Goal: Task Accomplishment & Management: Manage account settings

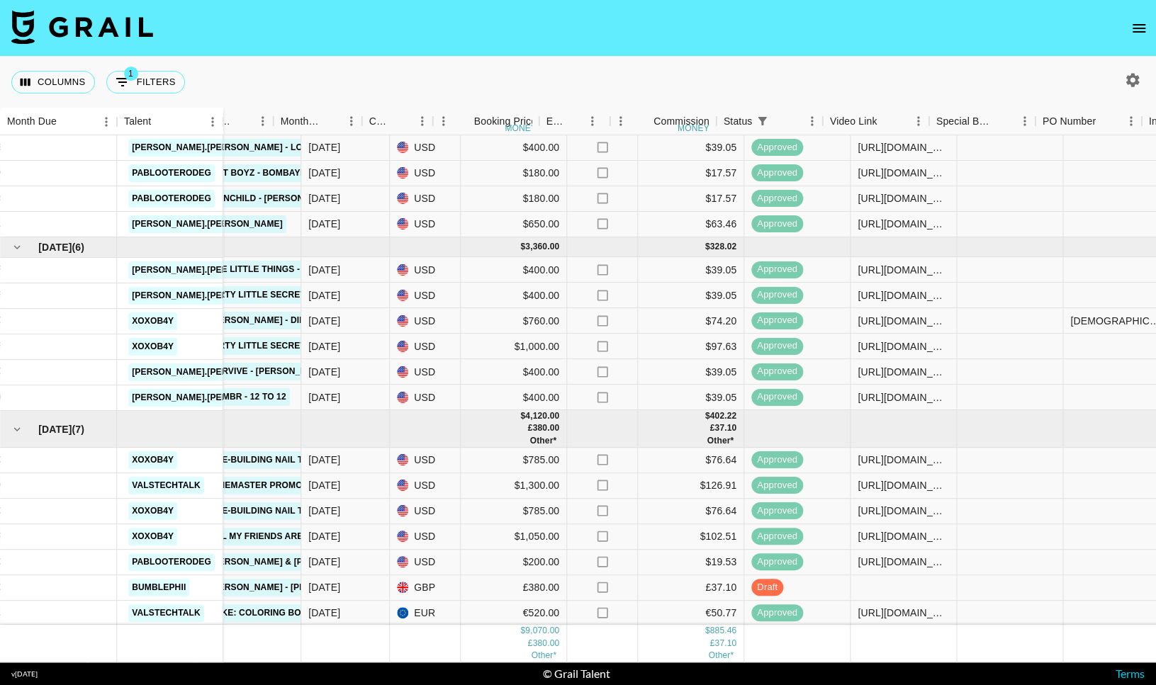
scroll to position [46, 584]
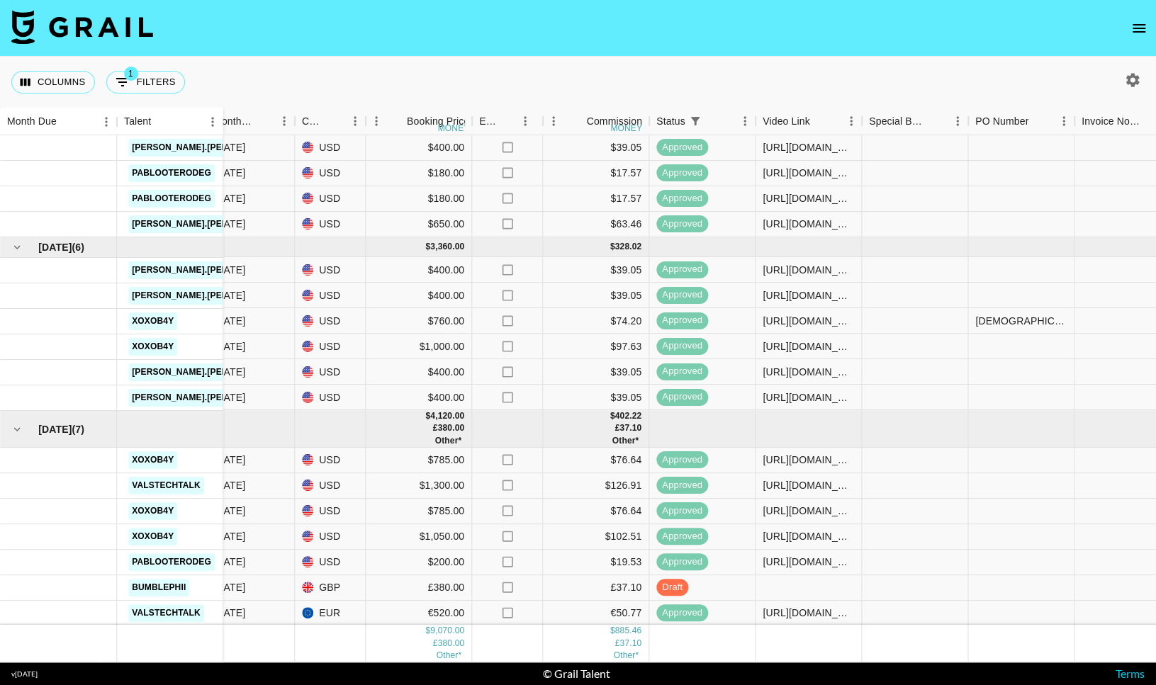
click at [135, 18] on img at bounding box center [82, 27] width 142 height 34
click at [127, 24] on img at bounding box center [82, 27] width 142 height 34
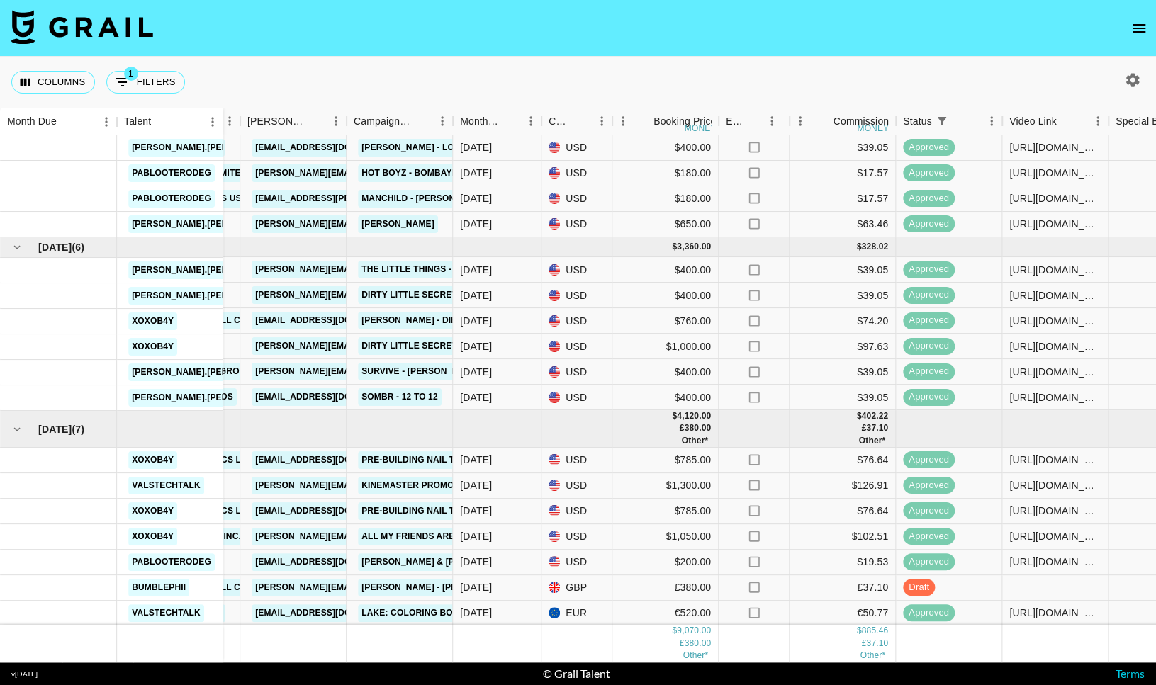
scroll to position [0, 337]
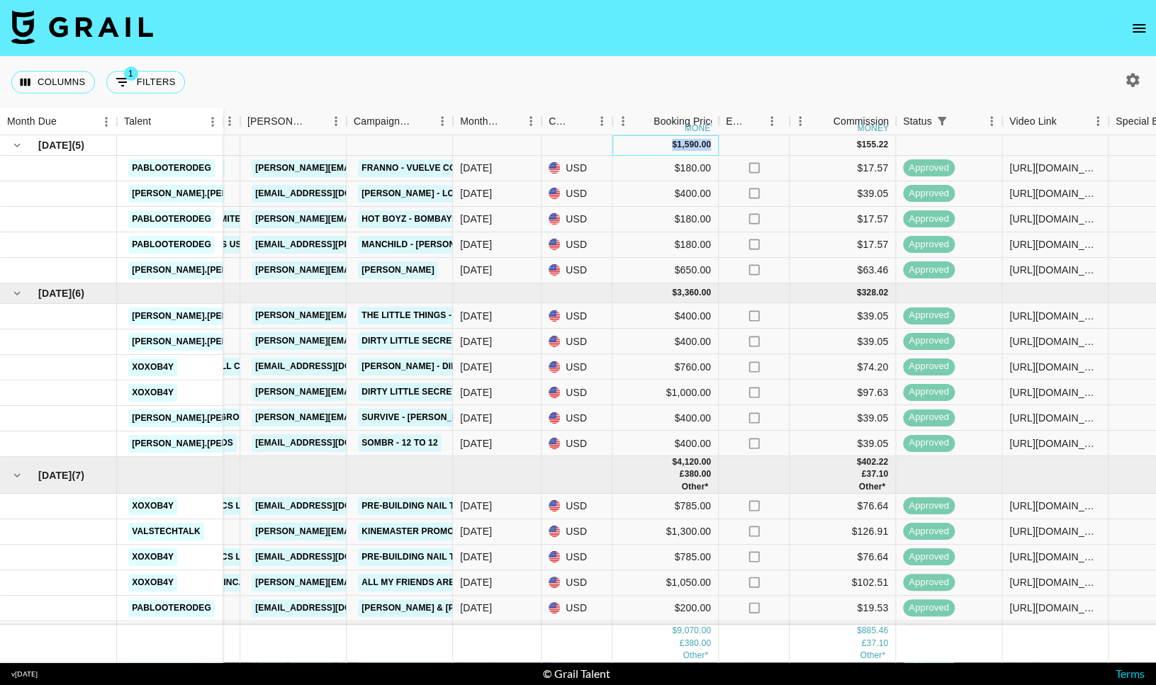
drag, startPoint x: 711, startPoint y: 146, endPoint x: 661, endPoint y: 149, distance: 49.7
click at [661, 149] on div "$ 1,590.00" at bounding box center [665, 145] width 106 height 21
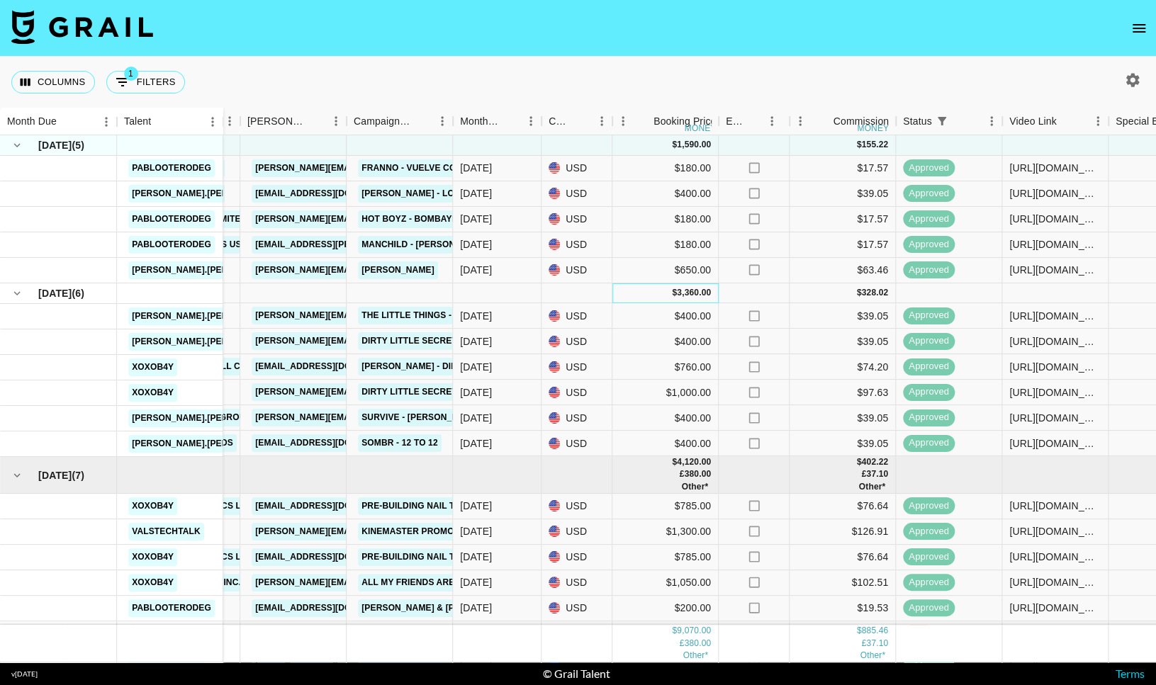
click at [713, 286] on div "$ 3,360.00" at bounding box center [665, 294] width 106 height 21
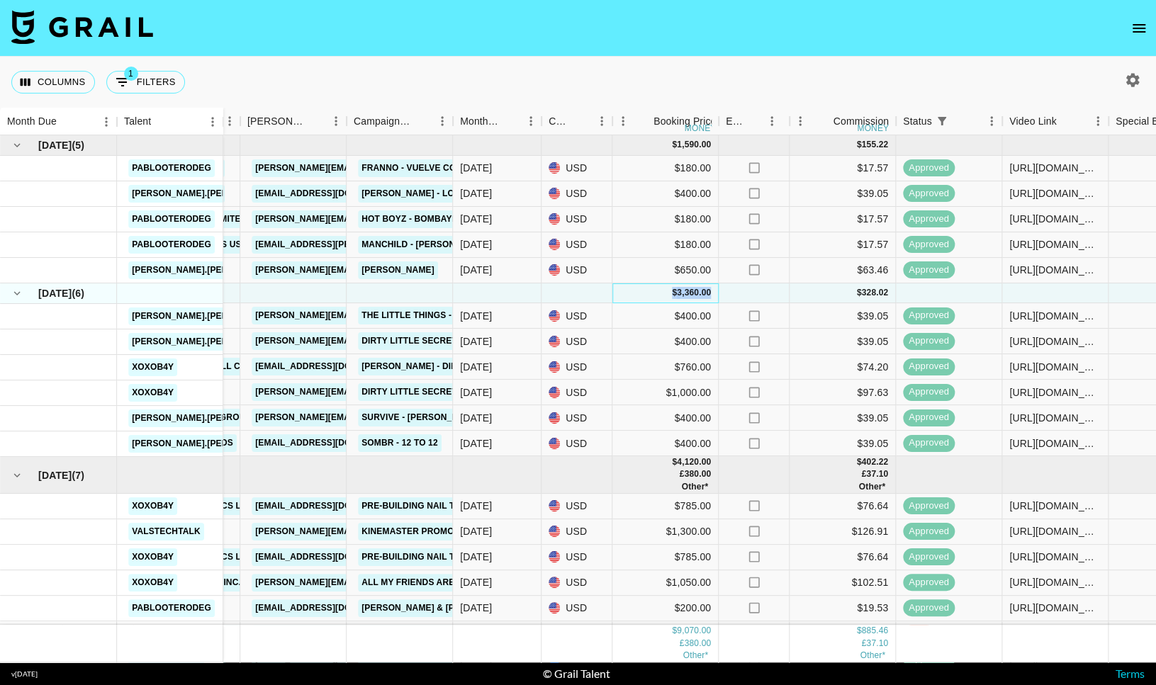
drag, startPoint x: 712, startPoint y: 289, endPoint x: 651, endPoint y: 284, distance: 61.9
click at [651, 285] on div "$ 3,360.00" at bounding box center [665, 294] width 106 height 21
click at [651, 287] on div "$ 3,360.00" at bounding box center [665, 294] width 106 height 21
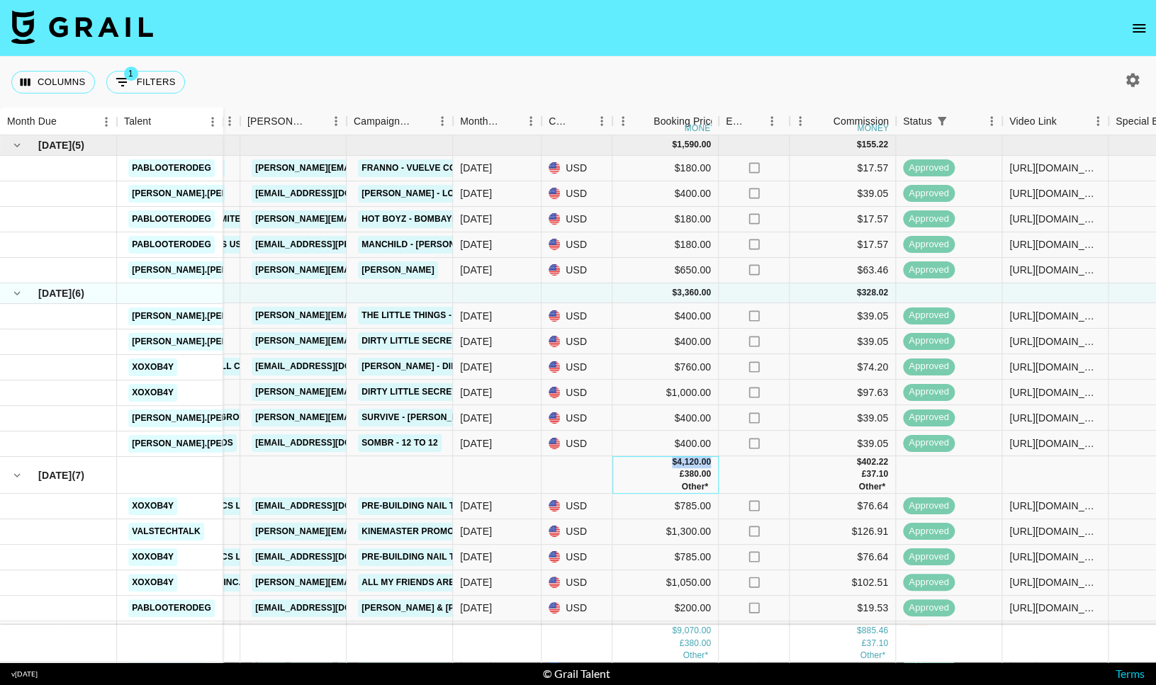
drag, startPoint x: 713, startPoint y: 467, endPoint x: 638, endPoint y: 466, distance: 75.1
click at [638, 466] on div "$ 4,120.00 £ 380.00 Other*" at bounding box center [665, 474] width 106 height 37
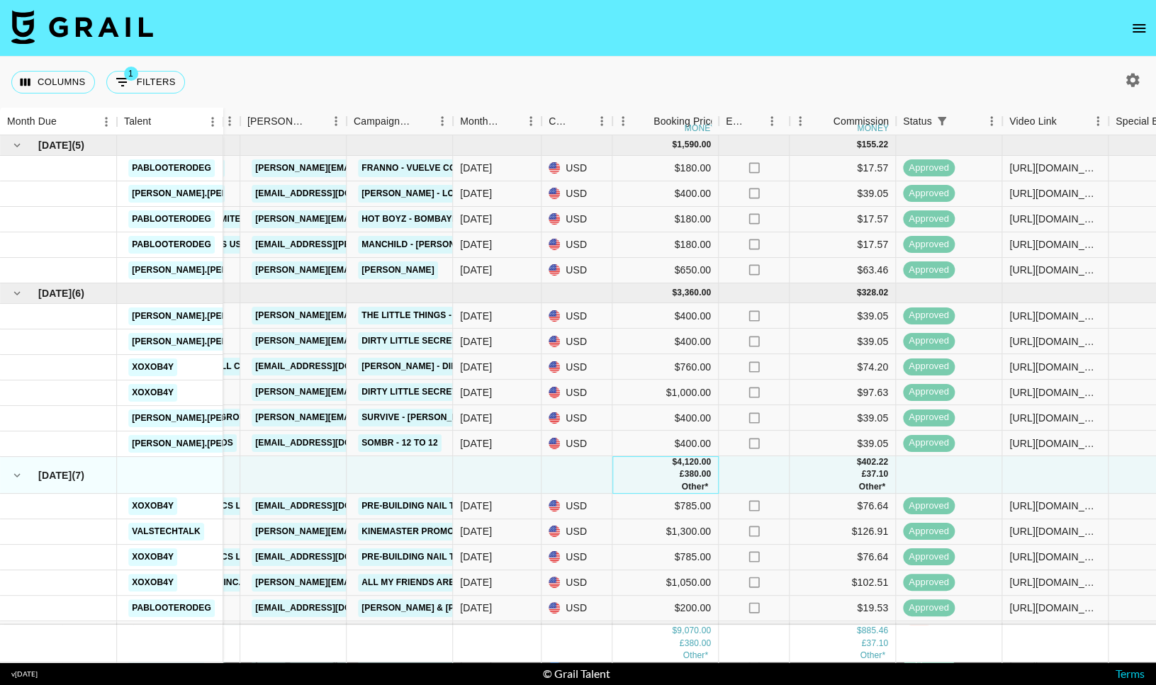
click at [710, 491] on div "Other*" at bounding box center [691, 487] width 39 height 12
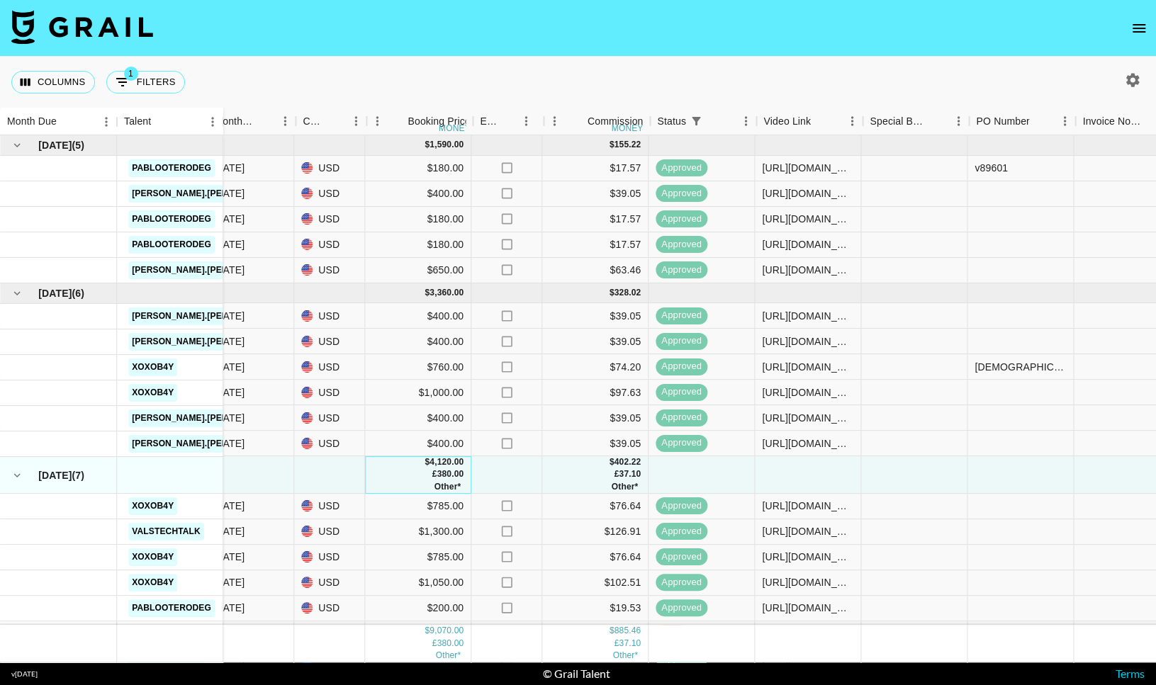
scroll to position [0, 590]
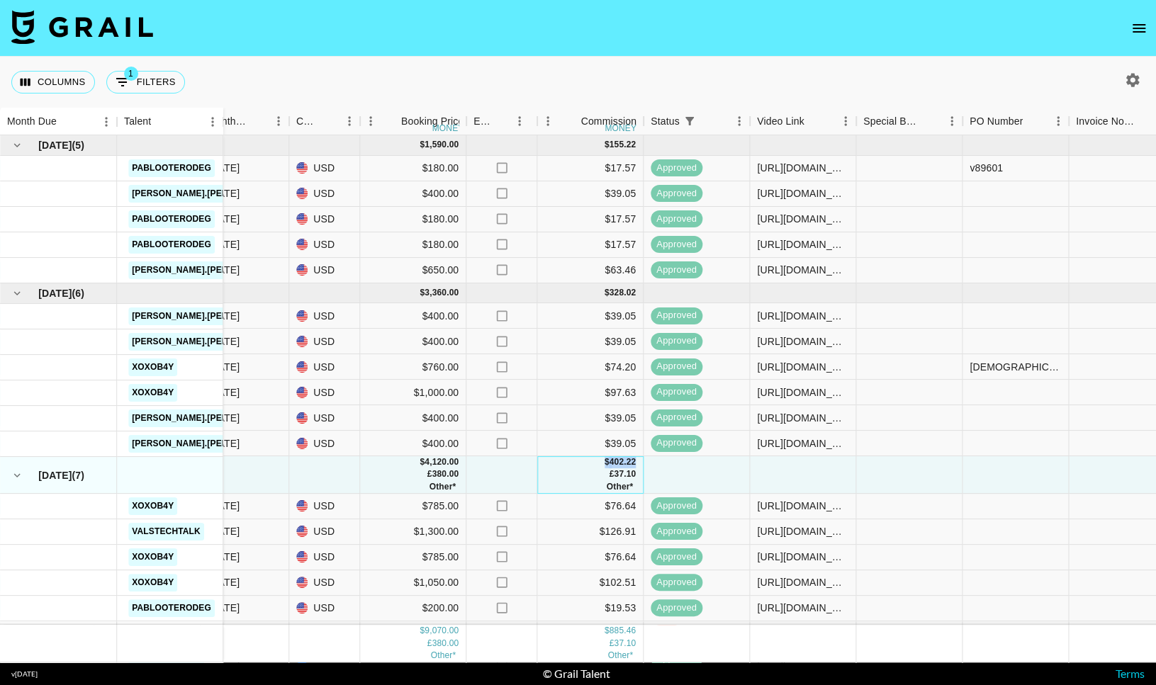
drag, startPoint x: 641, startPoint y: 463, endPoint x: 603, endPoint y: 464, distance: 37.6
click at [603, 464] on div "$ 402.22 £ 37.10 Other*" at bounding box center [590, 474] width 106 height 37
drag, startPoint x: 636, startPoint y: 476, endPoint x: 604, endPoint y: 476, distance: 32.6
click at [604, 476] on div "$ 402.22 £ 37.10 Other*" at bounding box center [590, 474] width 106 height 37
drag, startPoint x: 638, startPoint y: 461, endPoint x: 591, endPoint y: 460, distance: 46.8
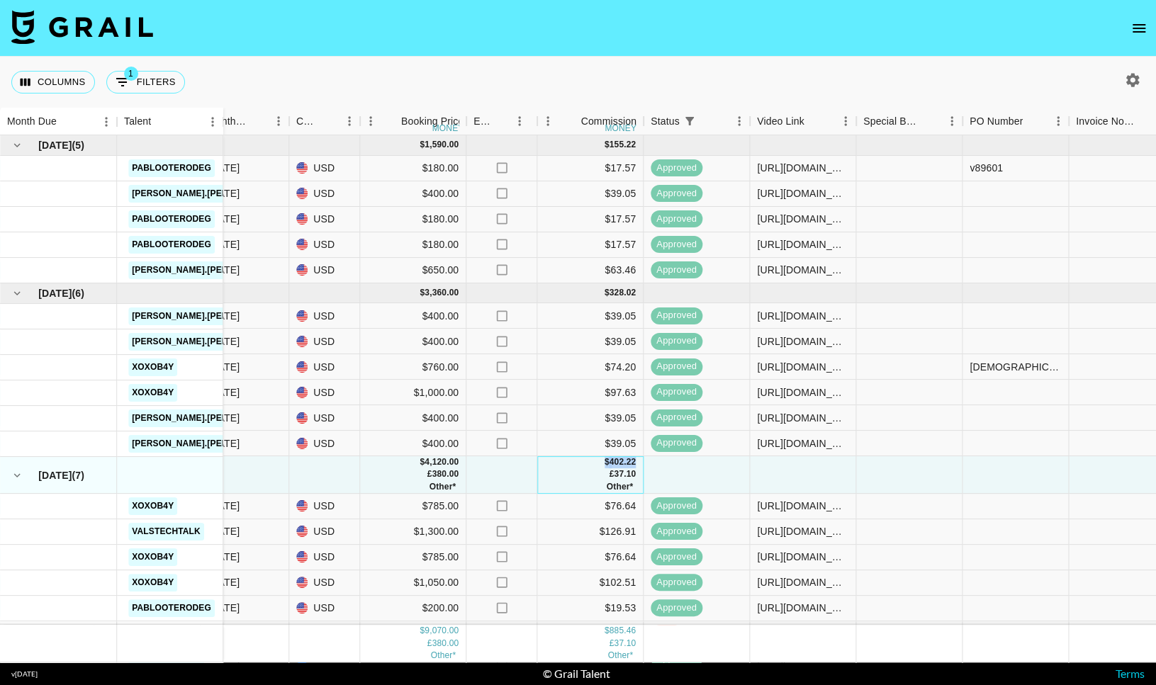
click at [591, 460] on div "$ 402.22 £ 37.10 Other*" at bounding box center [590, 474] width 106 height 37
click at [629, 475] on div "37.10" at bounding box center [625, 475] width 22 height 12
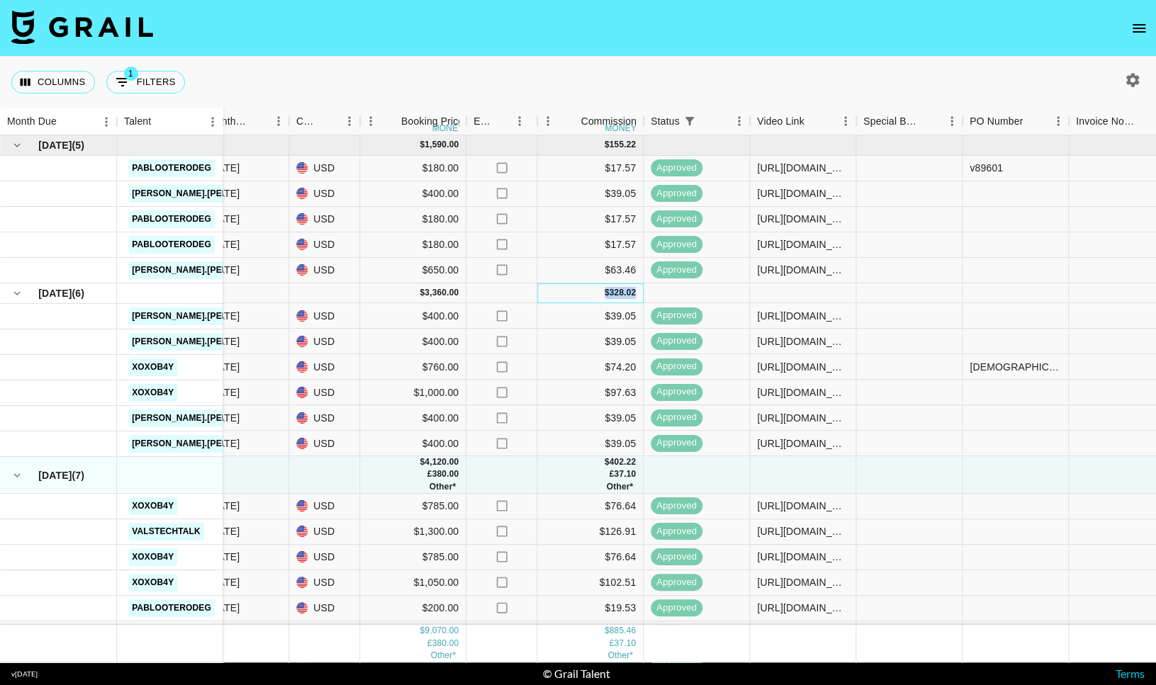
drag, startPoint x: 636, startPoint y: 295, endPoint x: 601, endPoint y: 295, distance: 35.4
click at [601, 295] on div "$ 328.02" at bounding box center [590, 294] width 106 height 21
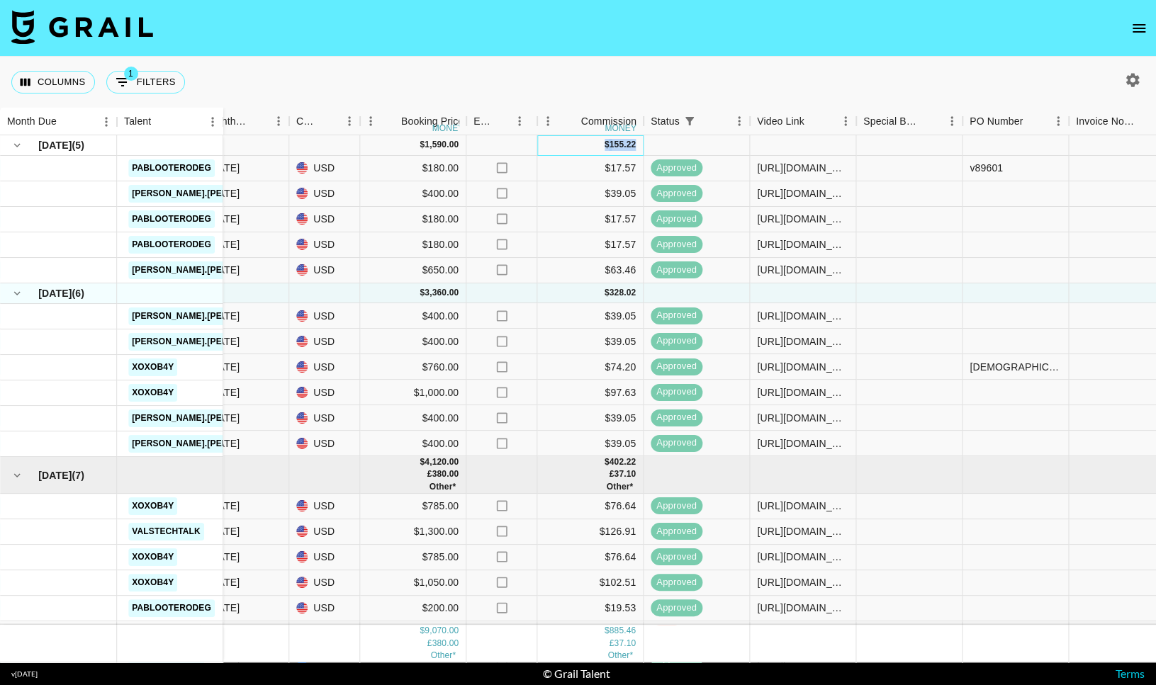
drag, startPoint x: 639, startPoint y: 146, endPoint x: 604, endPoint y: 150, distance: 35.6
click at [604, 150] on div "$ 155.22" at bounding box center [590, 145] width 106 height 21
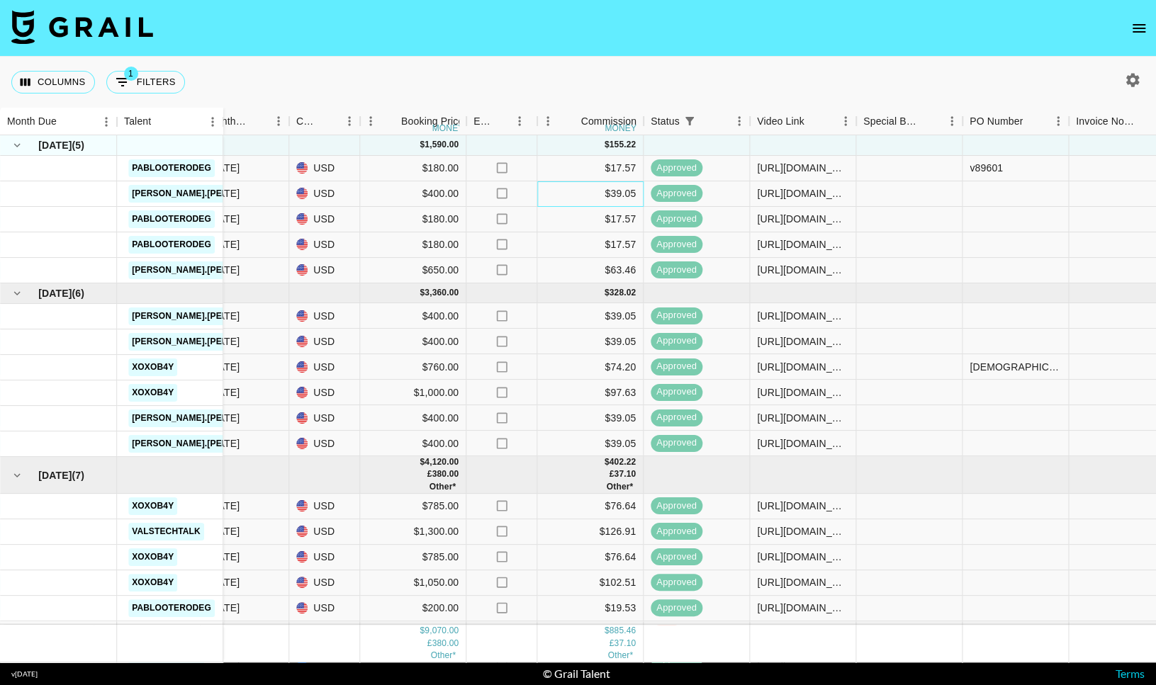
click at [610, 200] on div "$39.05" at bounding box center [590, 194] width 106 height 26
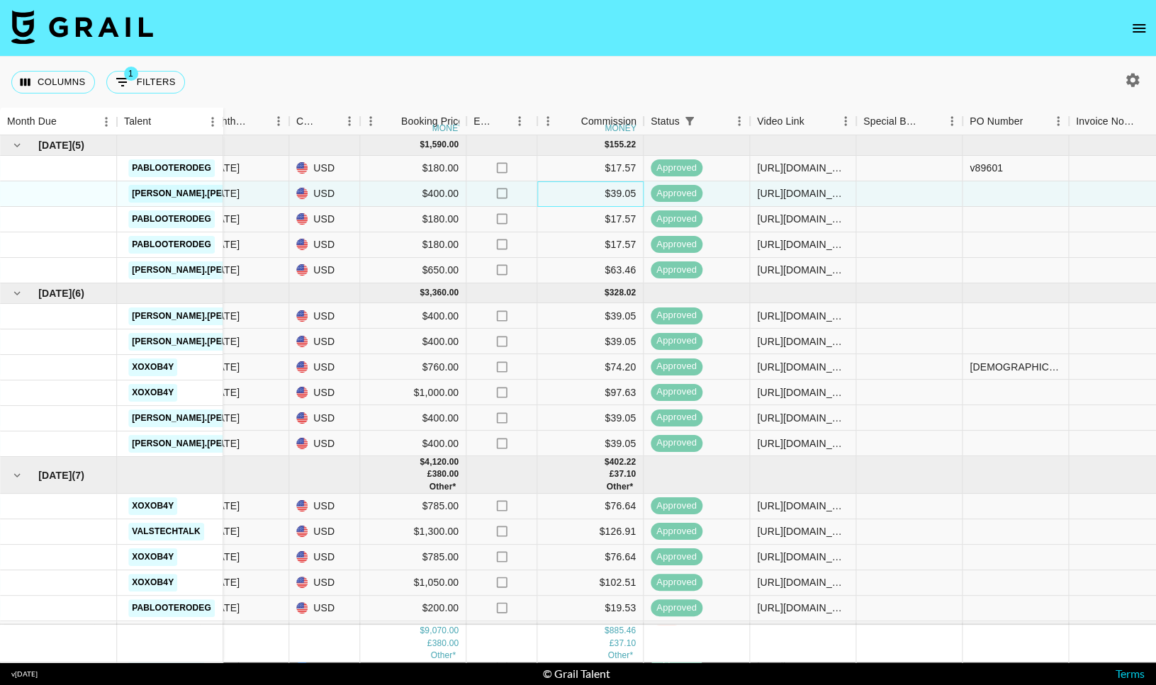
scroll to position [46, 590]
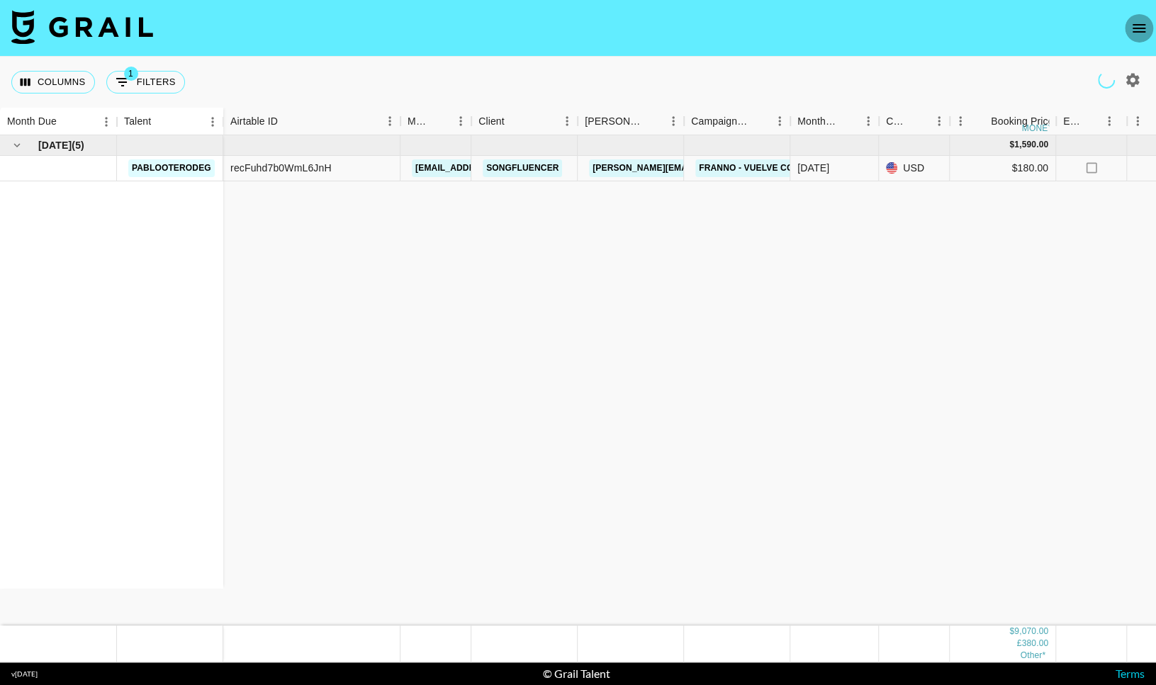
click at [1126, 32] on button "open drawer" at bounding box center [1139, 28] width 28 height 28
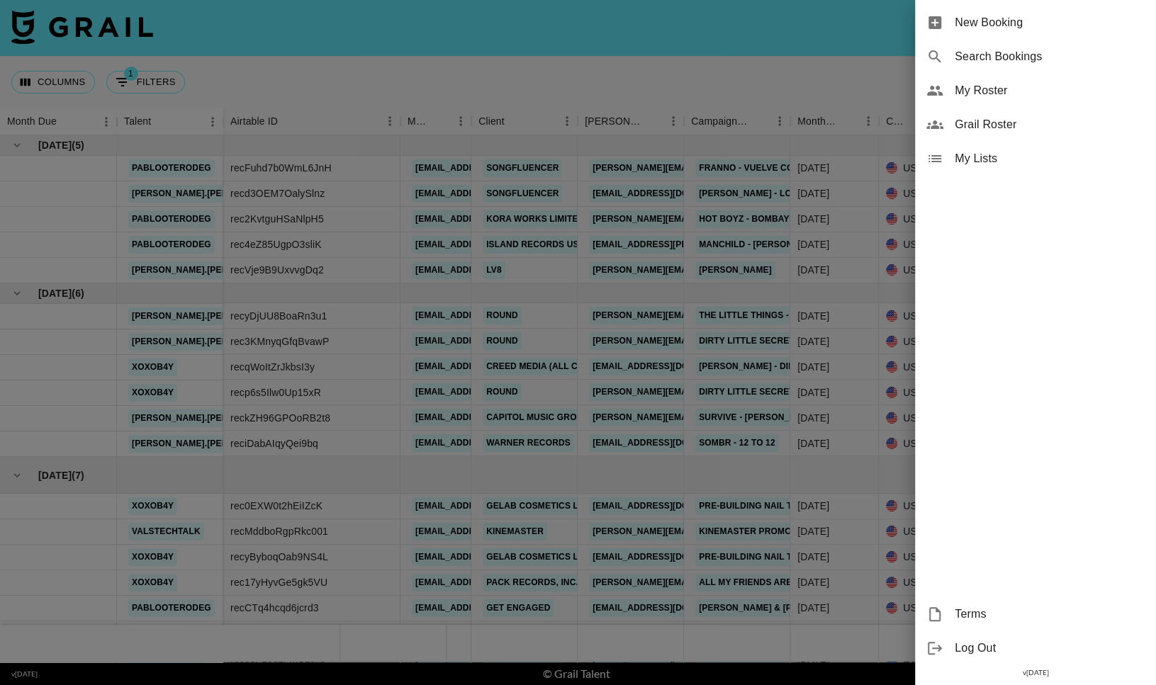
click at [983, 89] on span "My Roster" at bounding box center [1050, 90] width 190 height 17
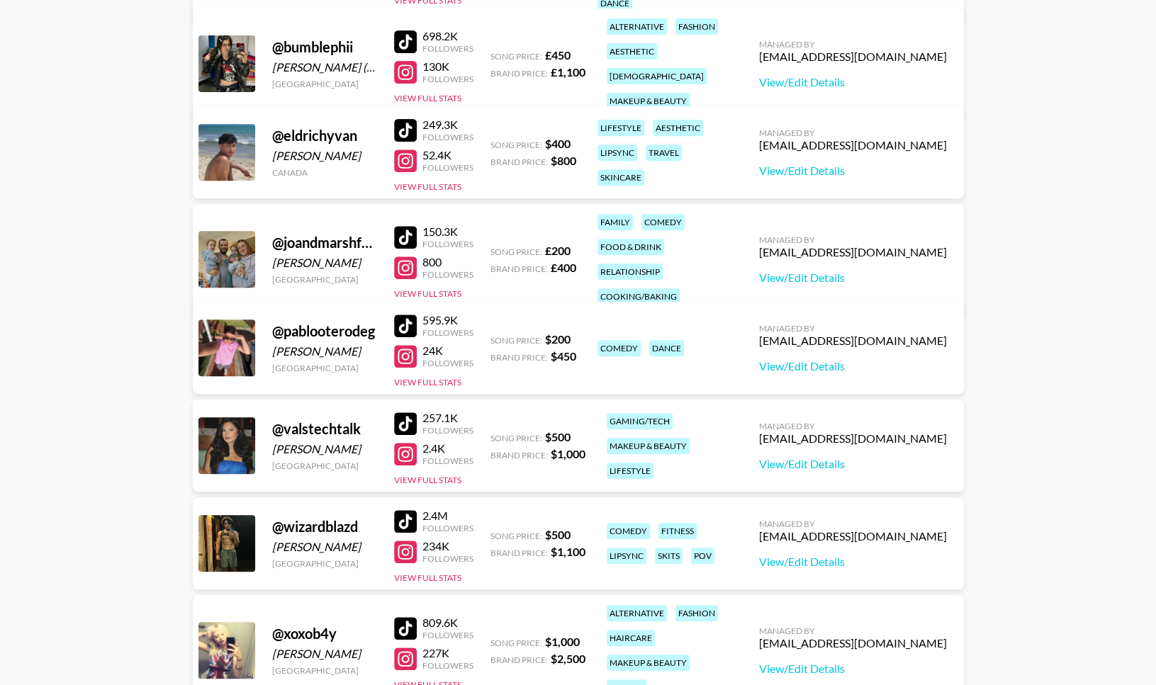
scroll to position [324, 0]
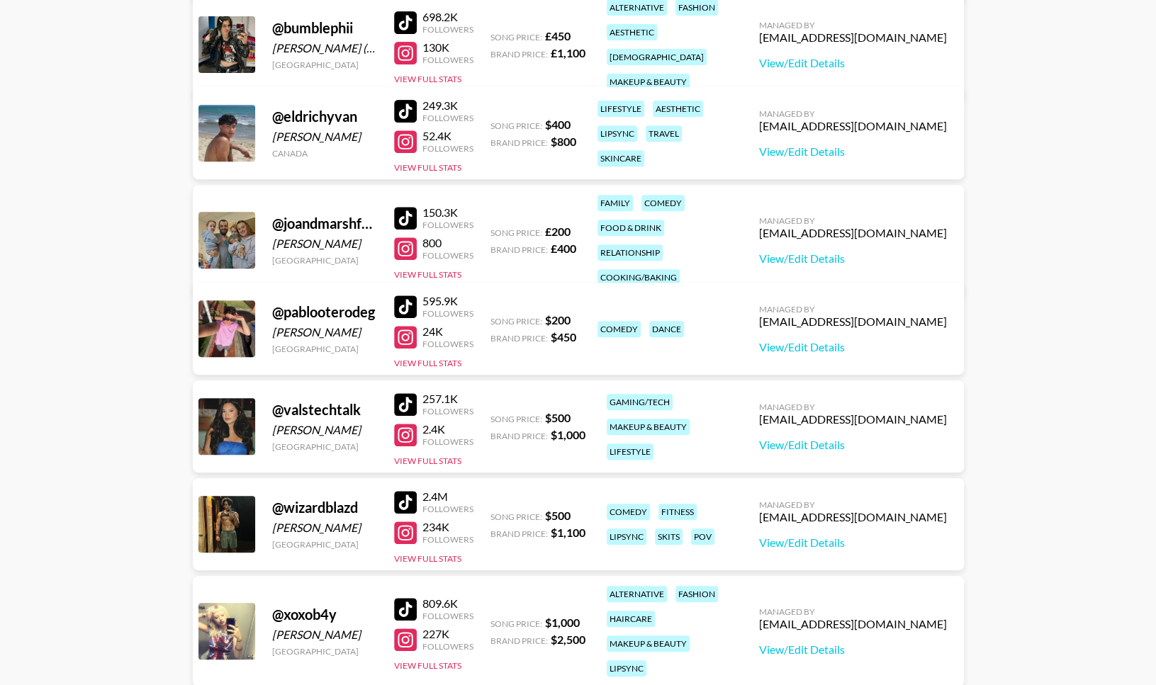
click at [398, 256] on div "150.3K Followers 800 Followers View Full Stats" at bounding box center [433, 240] width 79 height 81
click at [405, 269] on button "View Full Stats" at bounding box center [427, 274] width 67 height 11
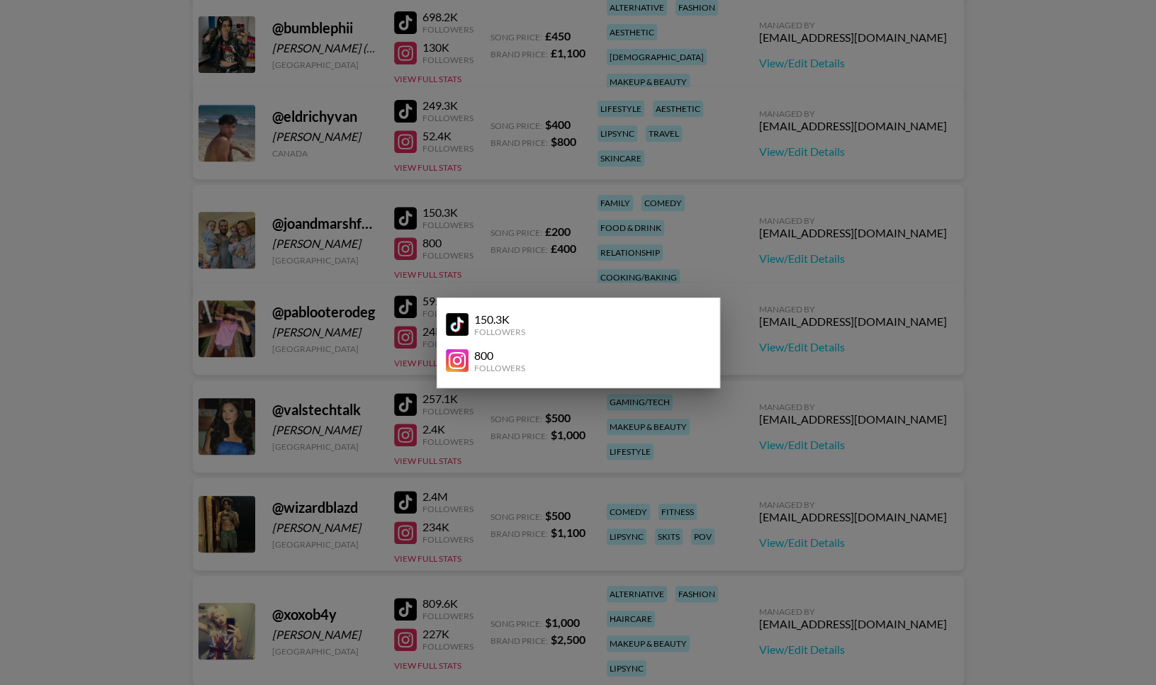
click at [567, 268] on div at bounding box center [578, 342] width 1156 height 685
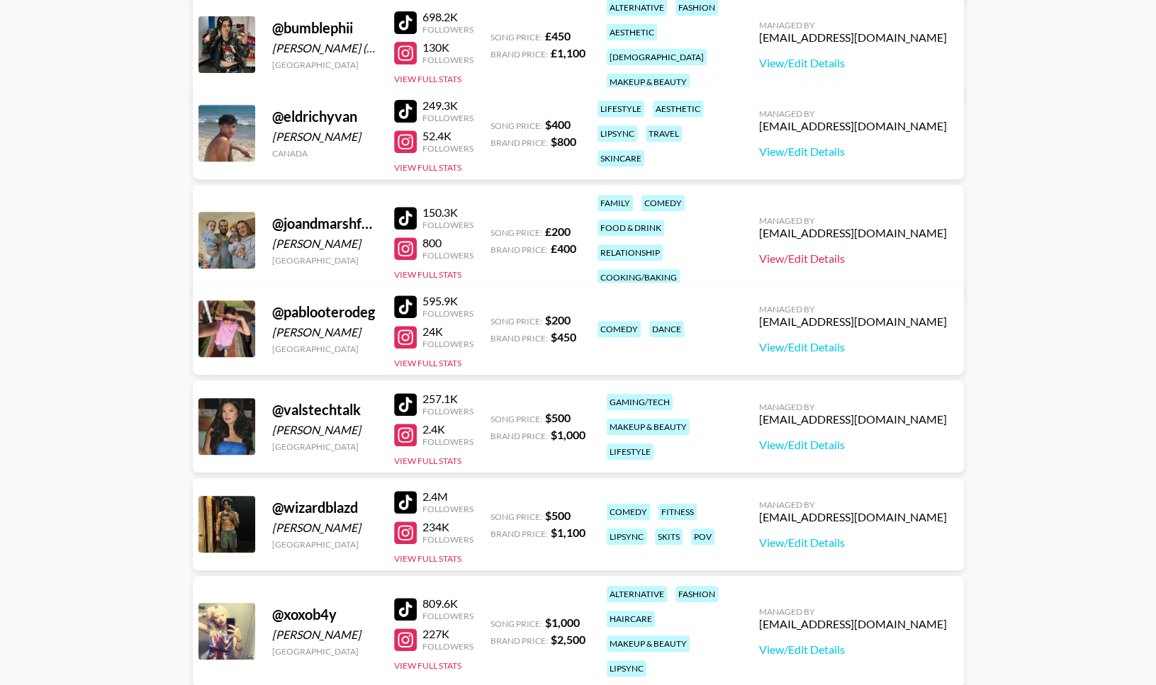
click at [856, 252] on link "View/Edit Details" at bounding box center [853, 259] width 188 height 14
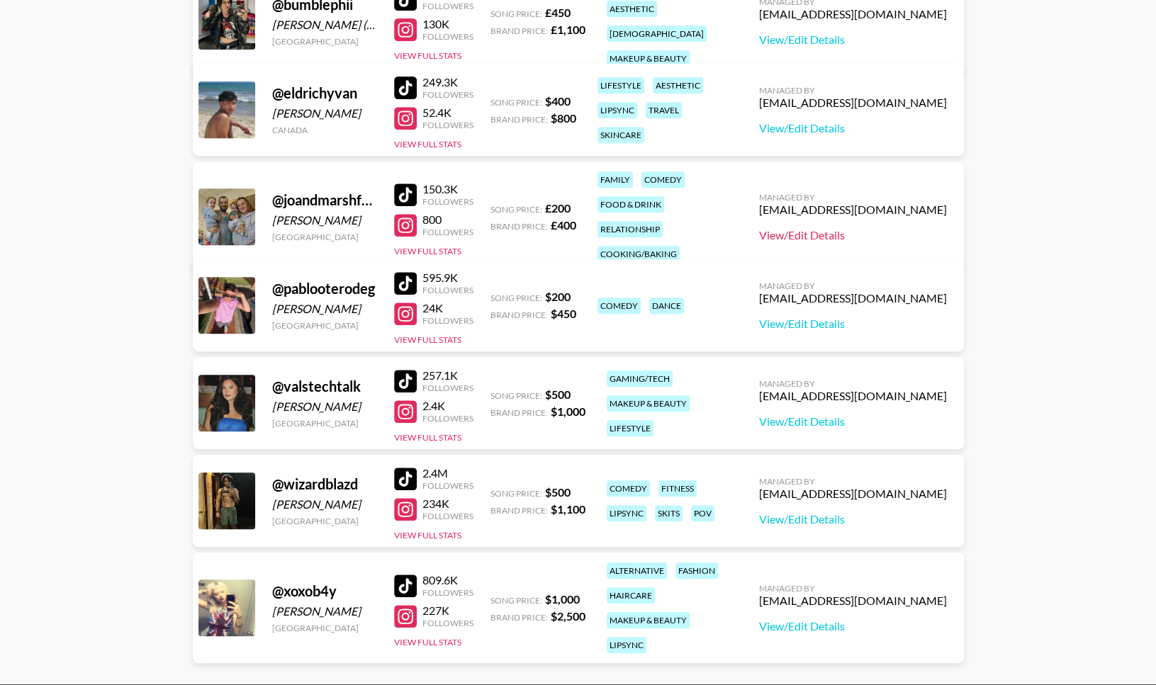
scroll to position [362, 0]
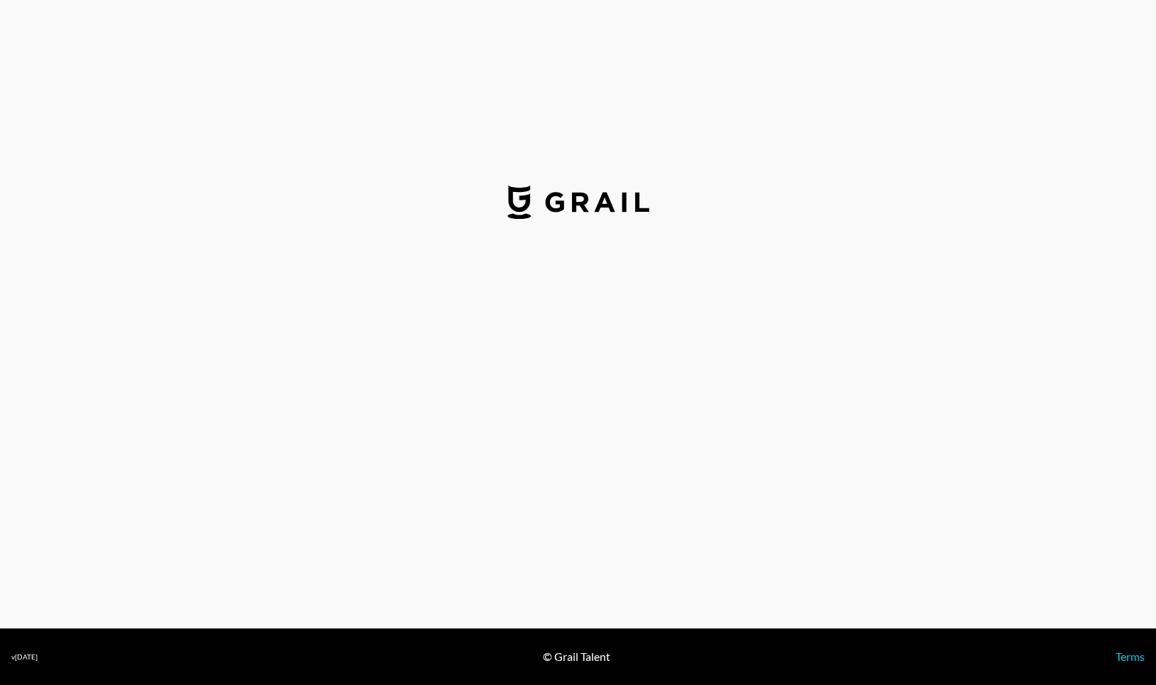
select select "GBP"
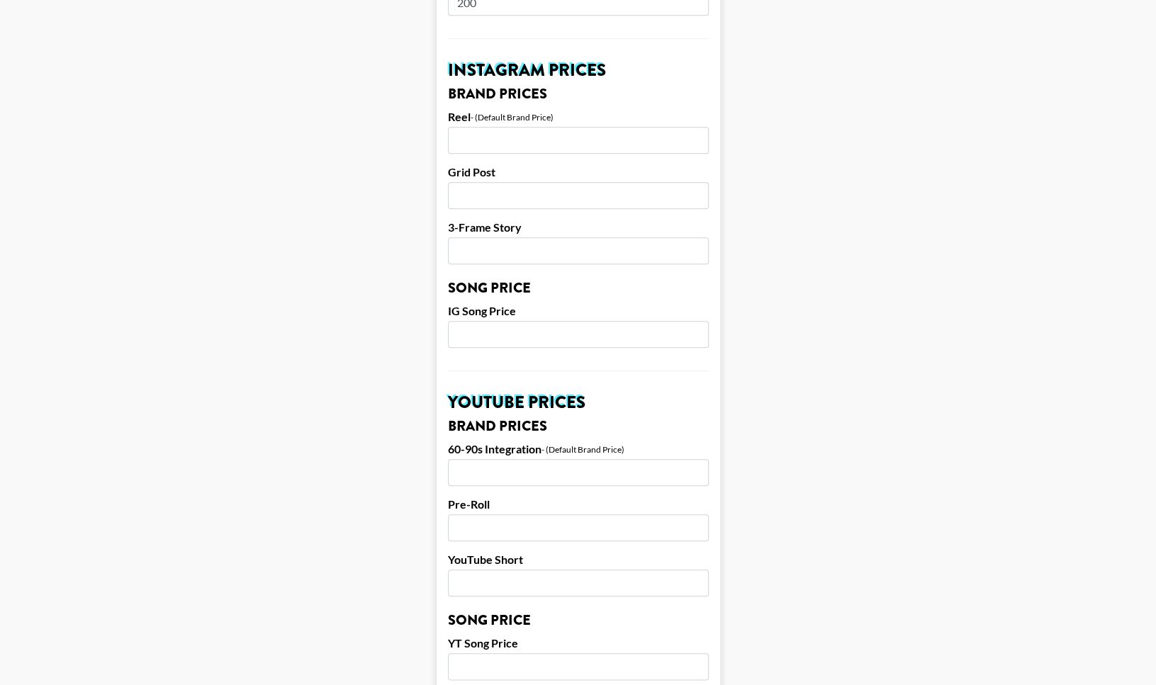
scroll to position [34, 0]
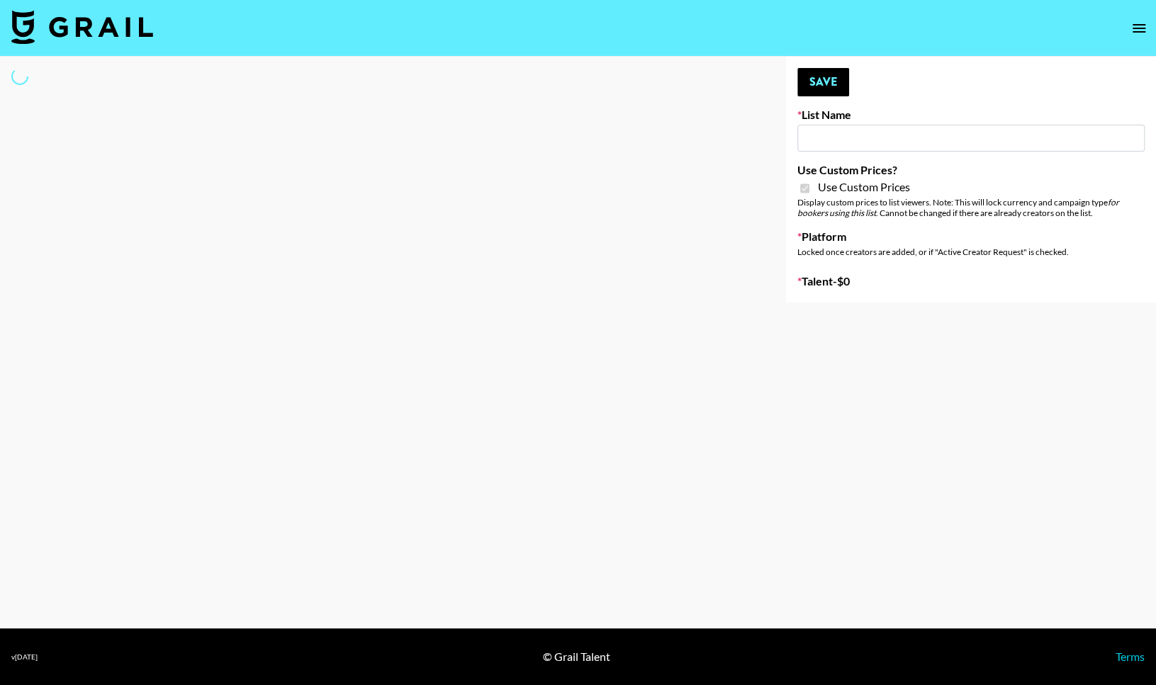
type input "Galaxy Lamps"
checkbox input "true"
select select "Brand"
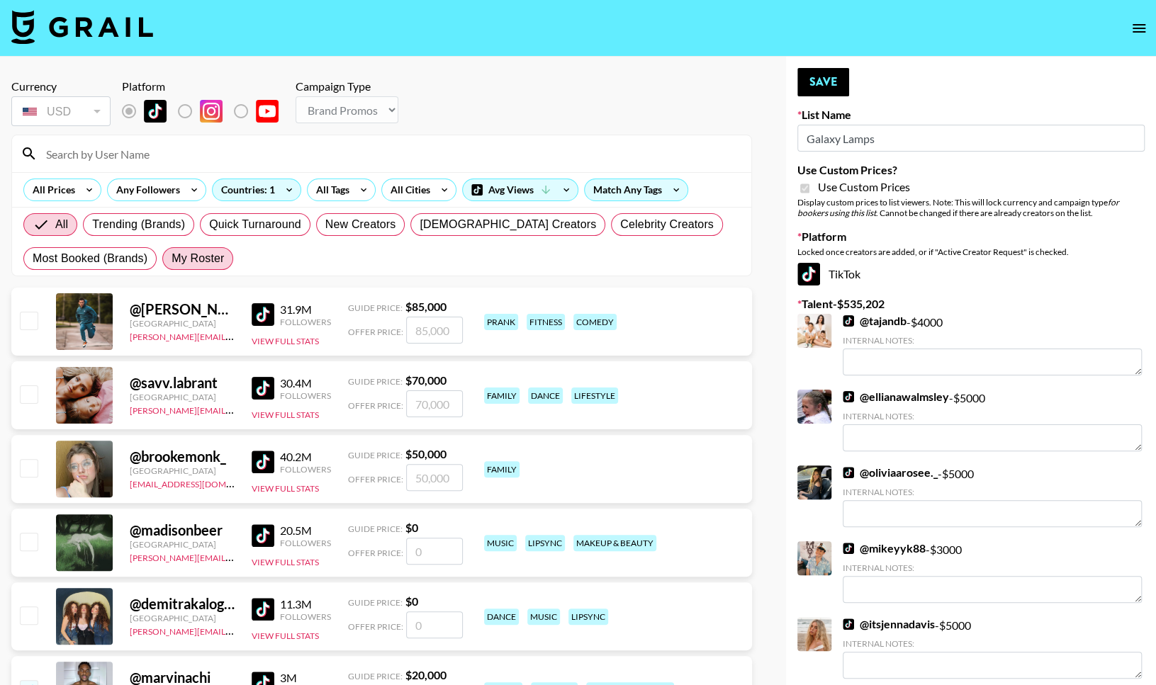
click at [195, 265] on span "My Roster" at bounding box center [198, 258] width 52 height 17
click at [172, 259] on input "My Roster" at bounding box center [172, 259] width 0 height 0
radio input "true"
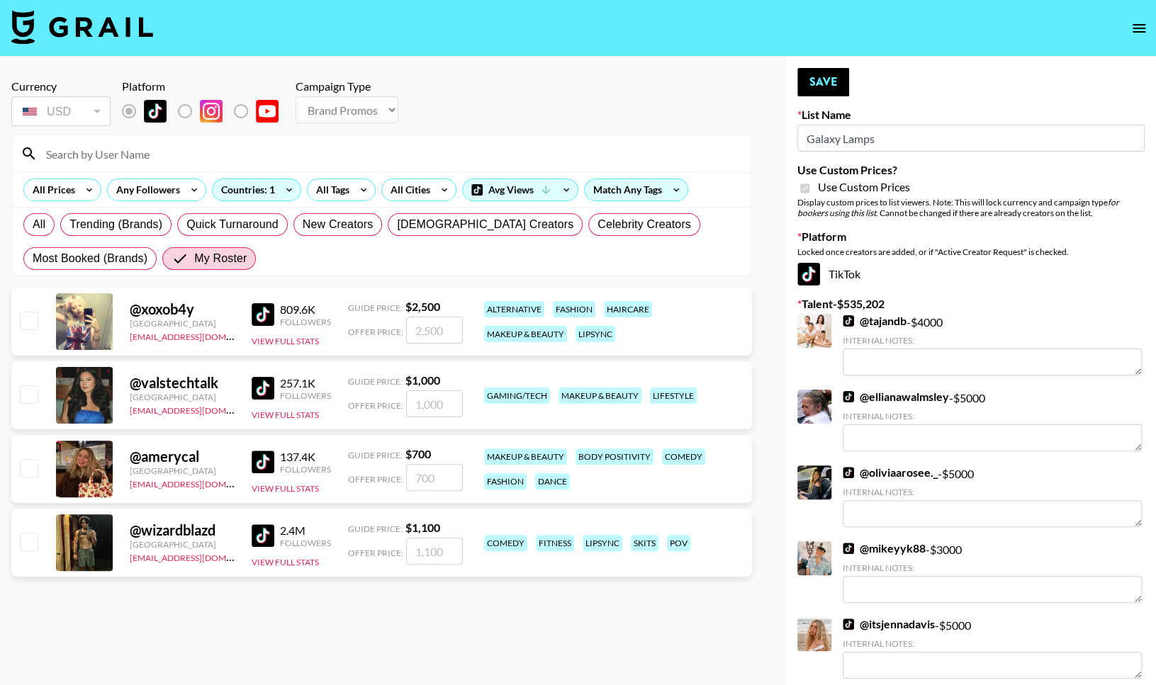
click at [30, 539] on input "checkbox" at bounding box center [28, 541] width 17 height 17
checkbox input "true"
type input "1100"
click at [34, 396] on input "checkbox" at bounding box center [28, 394] width 17 height 17
checkbox input "true"
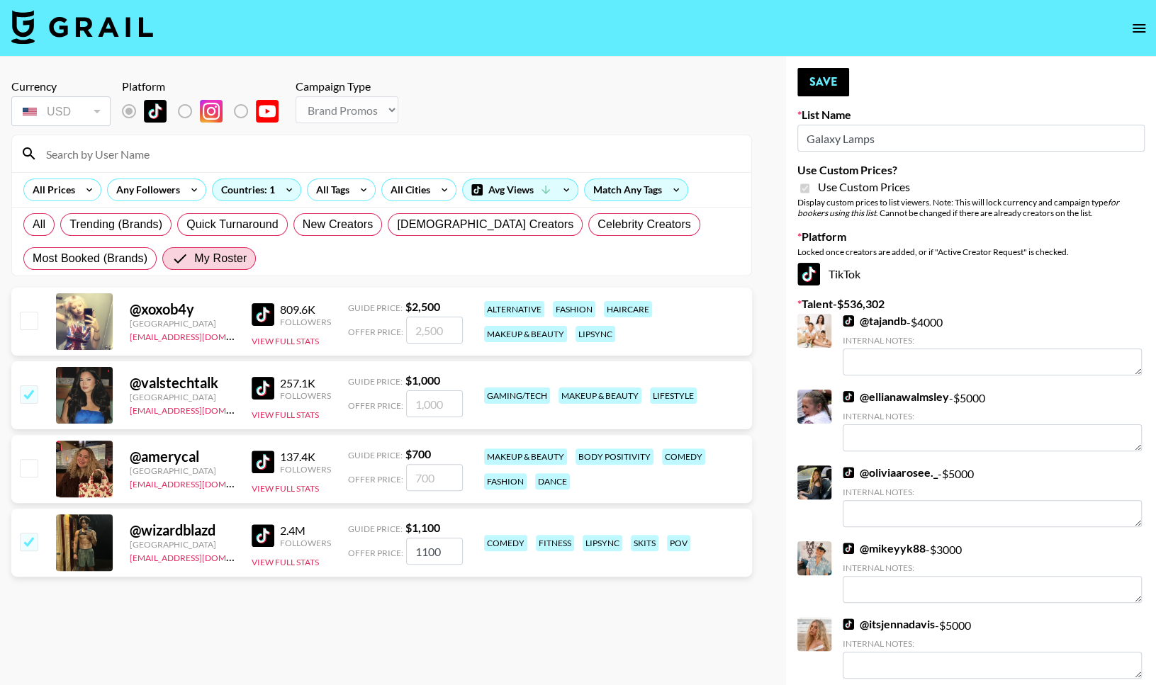
type input "1000"
click at [37, 321] on input "checkbox" at bounding box center [28, 320] width 17 height 17
checkbox input "true"
click at [431, 330] on input "2500" at bounding box center [434, 330] width 57 height 27
click at [442, 330] on input "2500" at bounding box center [434, 330] width 57 height 27
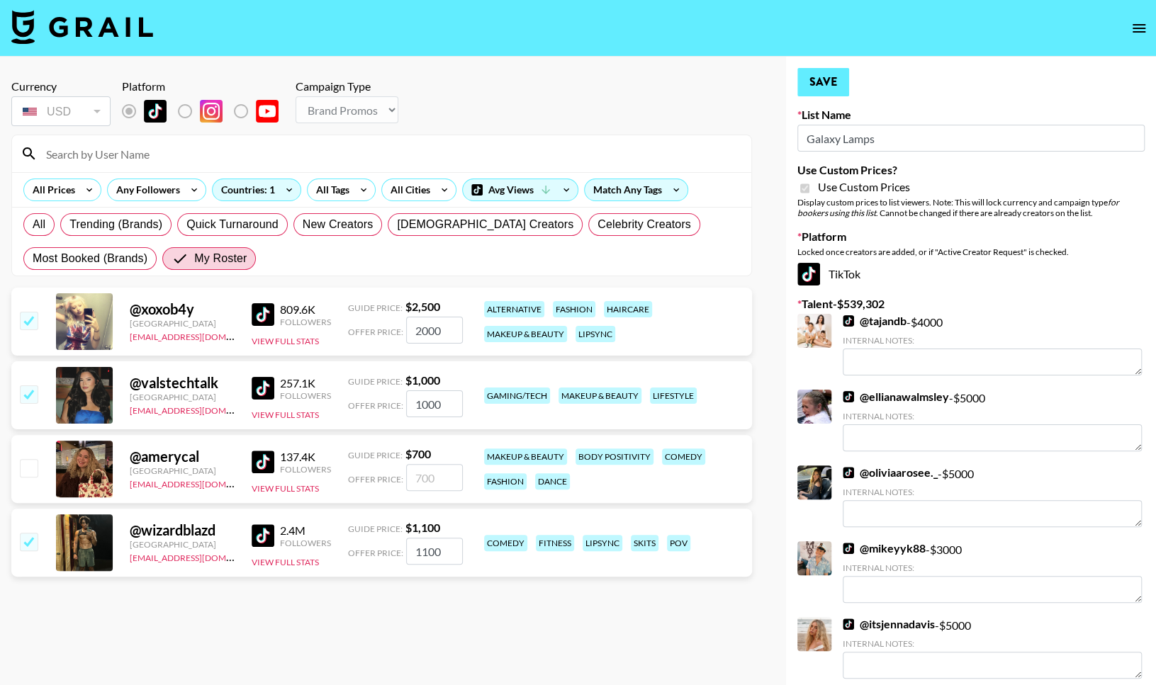
type input "2000"
click at [842, 69] on button "Save" at bounding box center [823, 82] width 52 height 28
radio input "true"
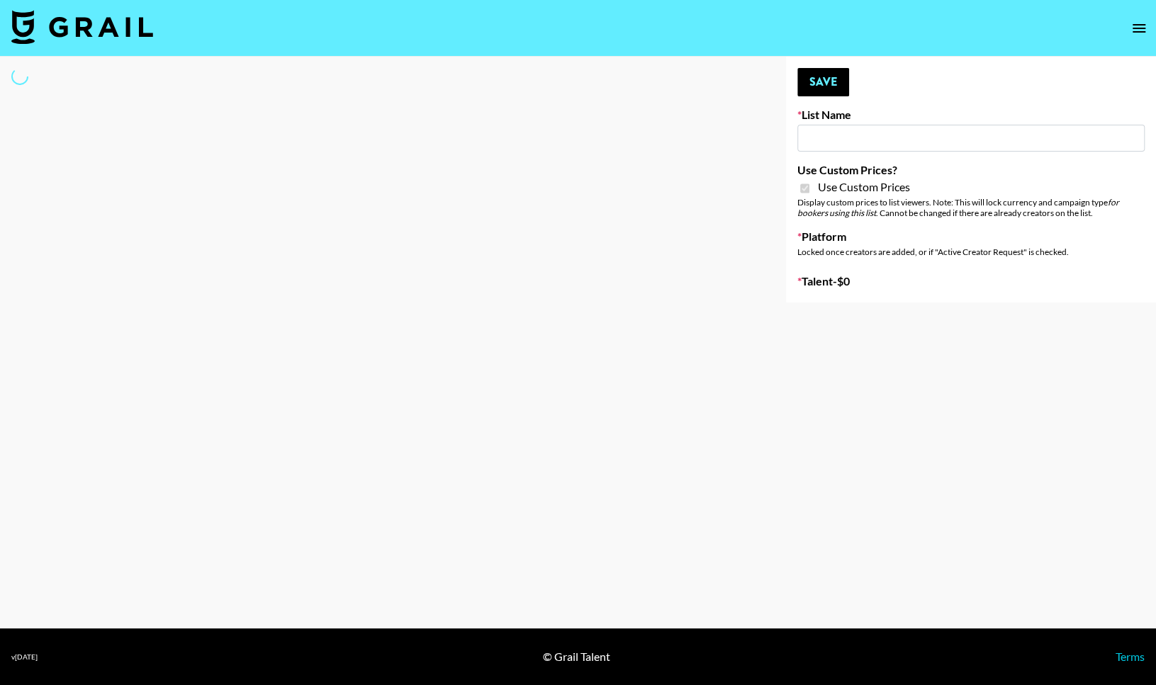
type input "Primal Harvest NEW ([DATE])"
checkbox input "true"
select select "Brand"
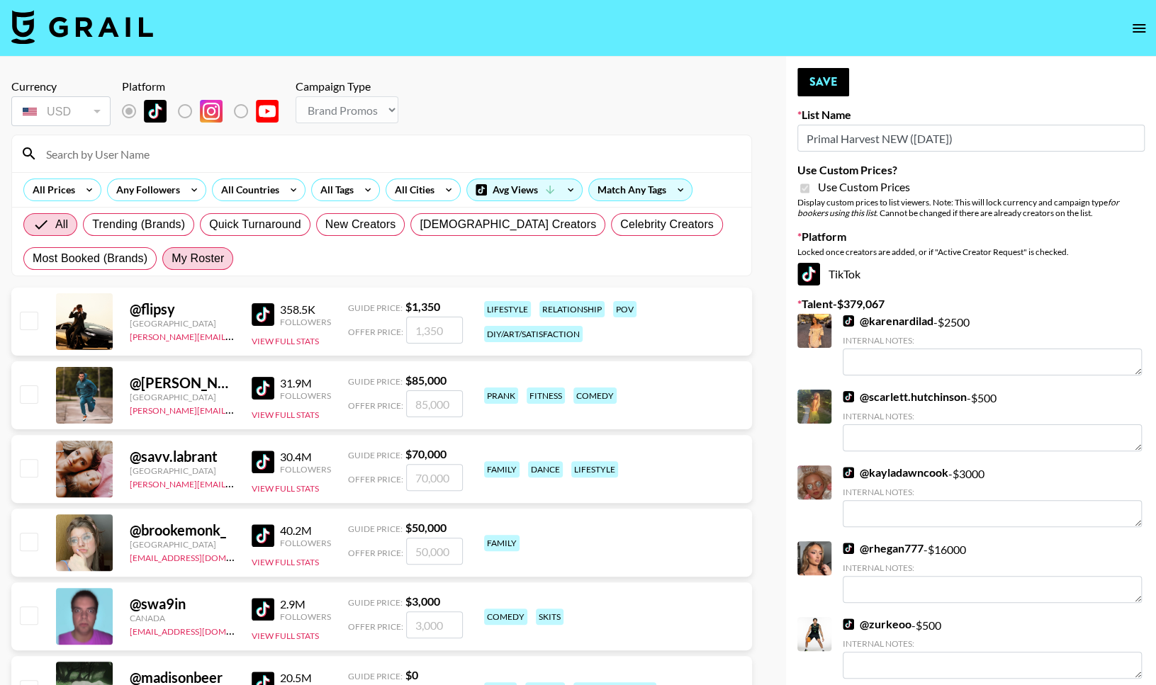
click at [205, 263] on span "My Roster" at bounding box center [198, 258] width 52 height 17
click at [172, 259] on input "My Roster" at bounding box center [172, 259] width 0 height 0
radio input "true"
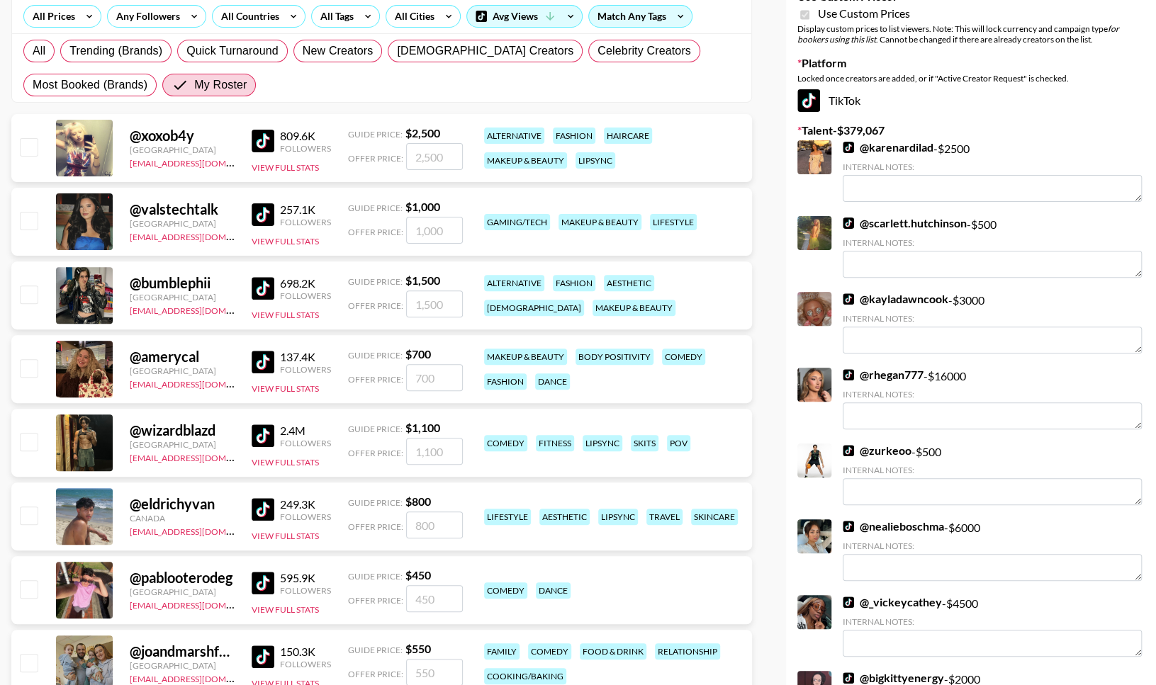
scroll to position [184, 0]
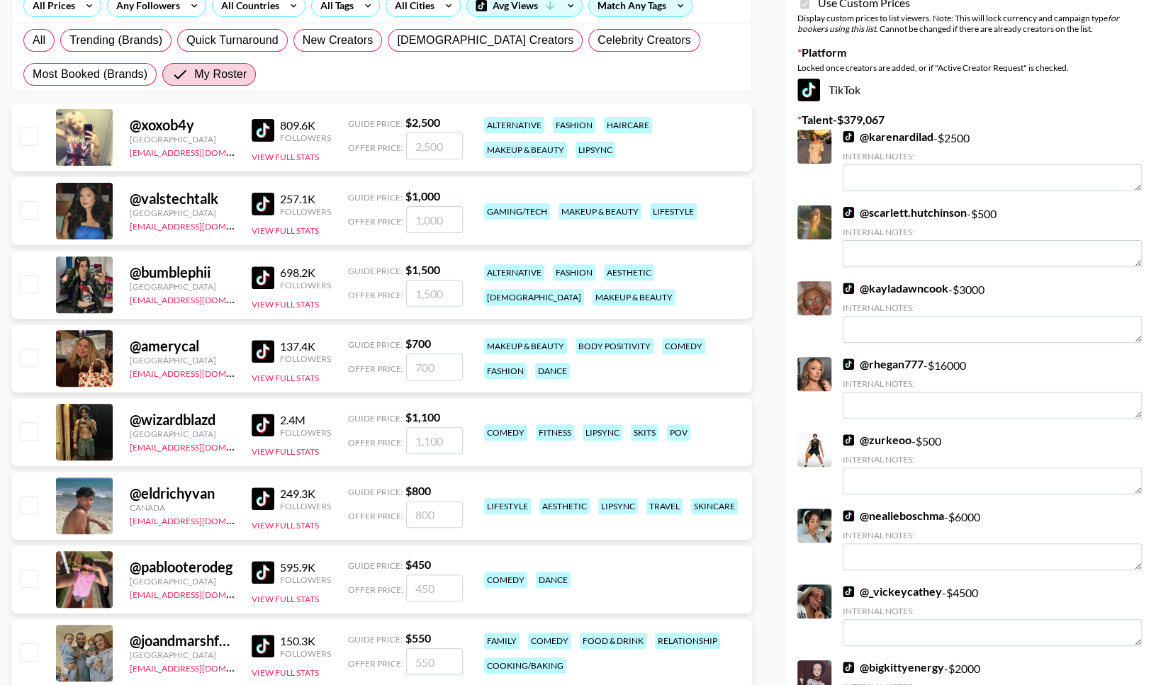
click at [35, 434] on input "checkbox" at bounding box center [28, 430] width 17 height 17
checkbox input "true"
type input "1100"
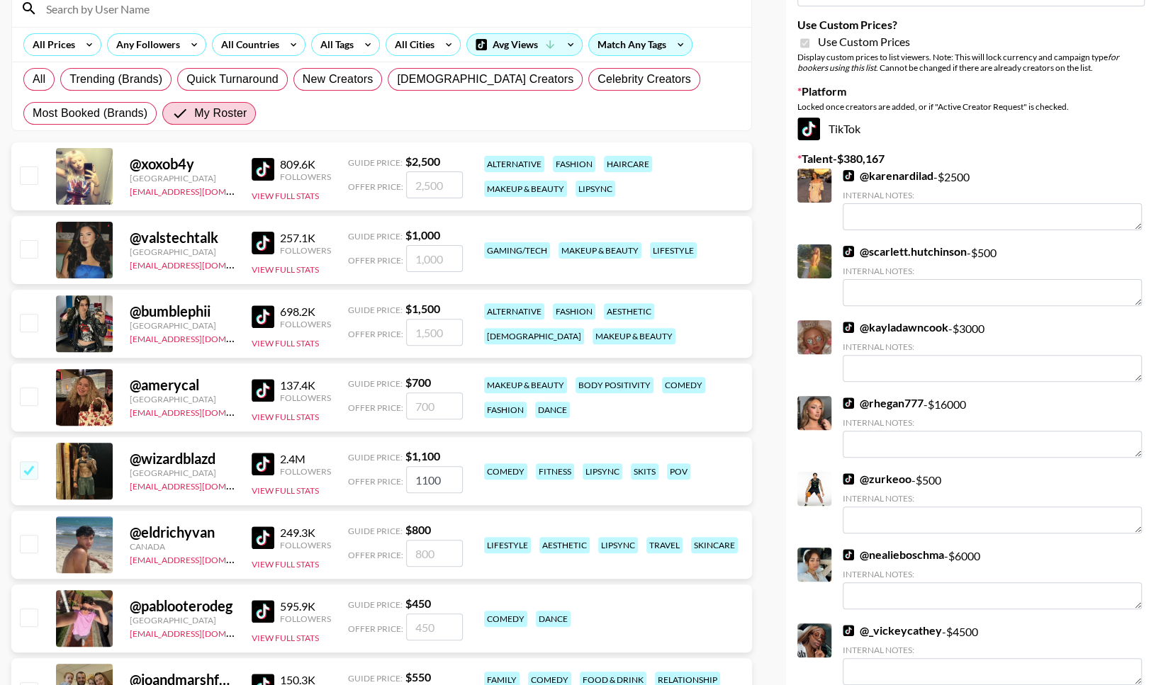
scroll to position [0, 0]
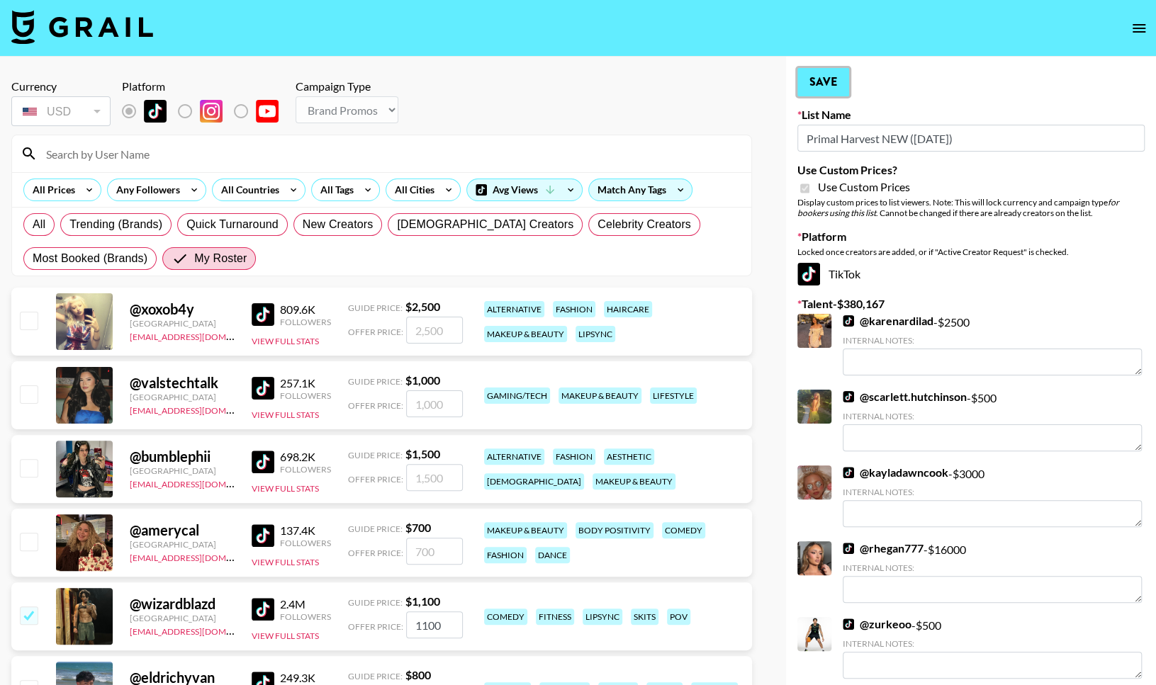
click at [814, 77] on button "Save" at bounding box center [823, 82] width 52 height 28
